Goal: Information Seeking & Learning: Find specific fact

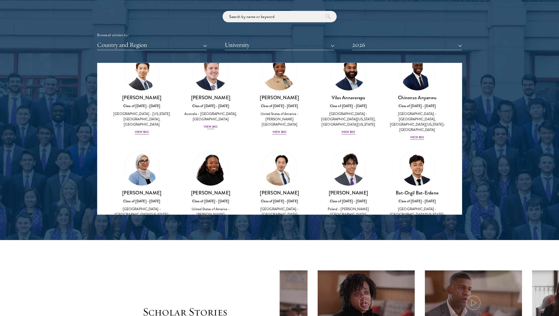
scroll to position [228, 0]
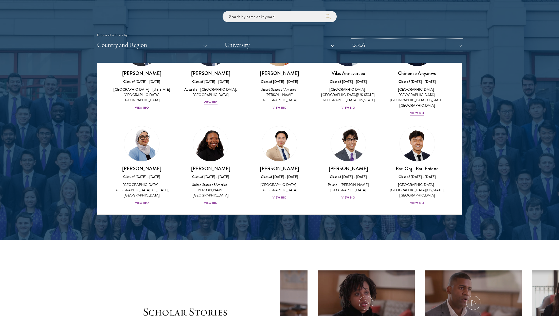
click at [377, 41] on button "2026" at bounding box center [407, 45] width 110 height 10
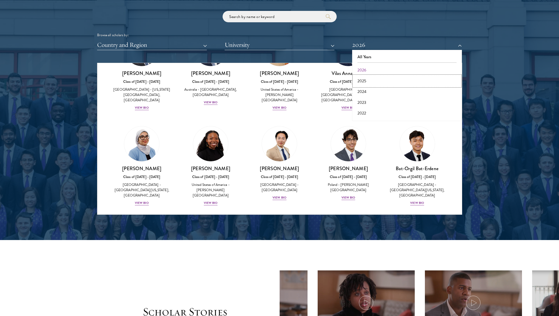
click at [362, 77] on button "2025" at bounding box center [407, 81] width 107 height 11
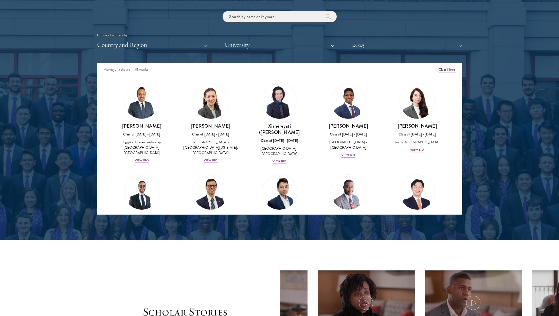
click at [373, 39] on div "Browse all scholars by: Country and Region All Countries and Regions [GEOGRAPHI…" at bounding box center [279, 30] width 365 height 39
click at [369, 46] on button "2025" at bounding box center [407, 45] width 110 height 10
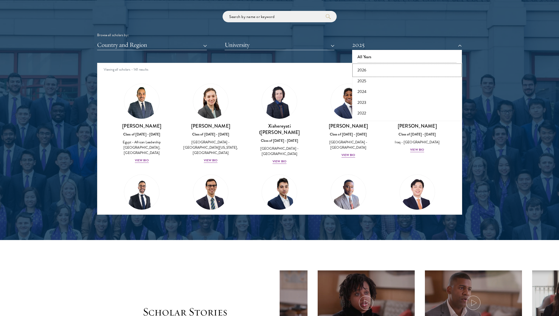
click at [361, 66] on button "2026" at bounding box center [407, 70] width 107 height 11
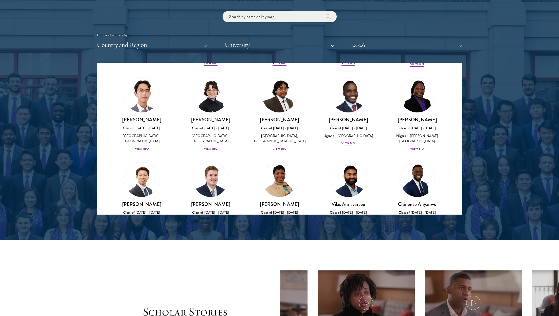
scroll to position [160, 0]
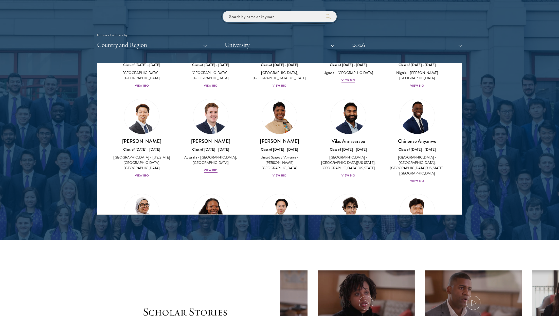
click at [263, 17] on input "search" at bounding box center [280, 16] width 114 height 11
type input "a"
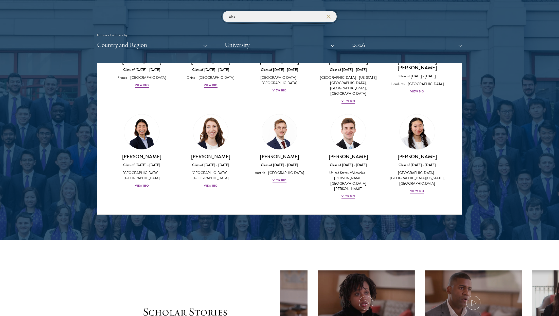
scroll to position [48, 0]
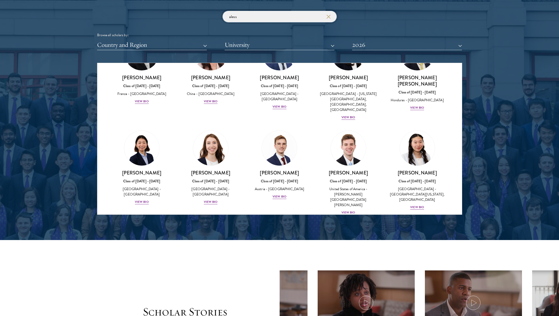
type input "aless"
click button "submit" at bounding box center [0, 0] width 0 height 0
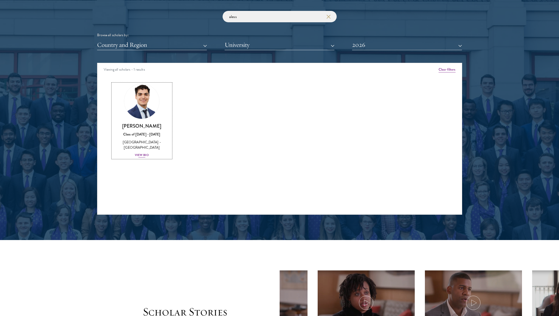
click at [149, 111] on img at bounding box center [141, 101] width 39 height 39
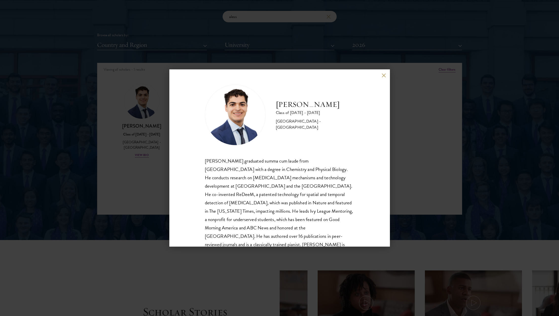
scroll to position [17, 0]
